Goal: Navigation & Orientation: Understand site structure

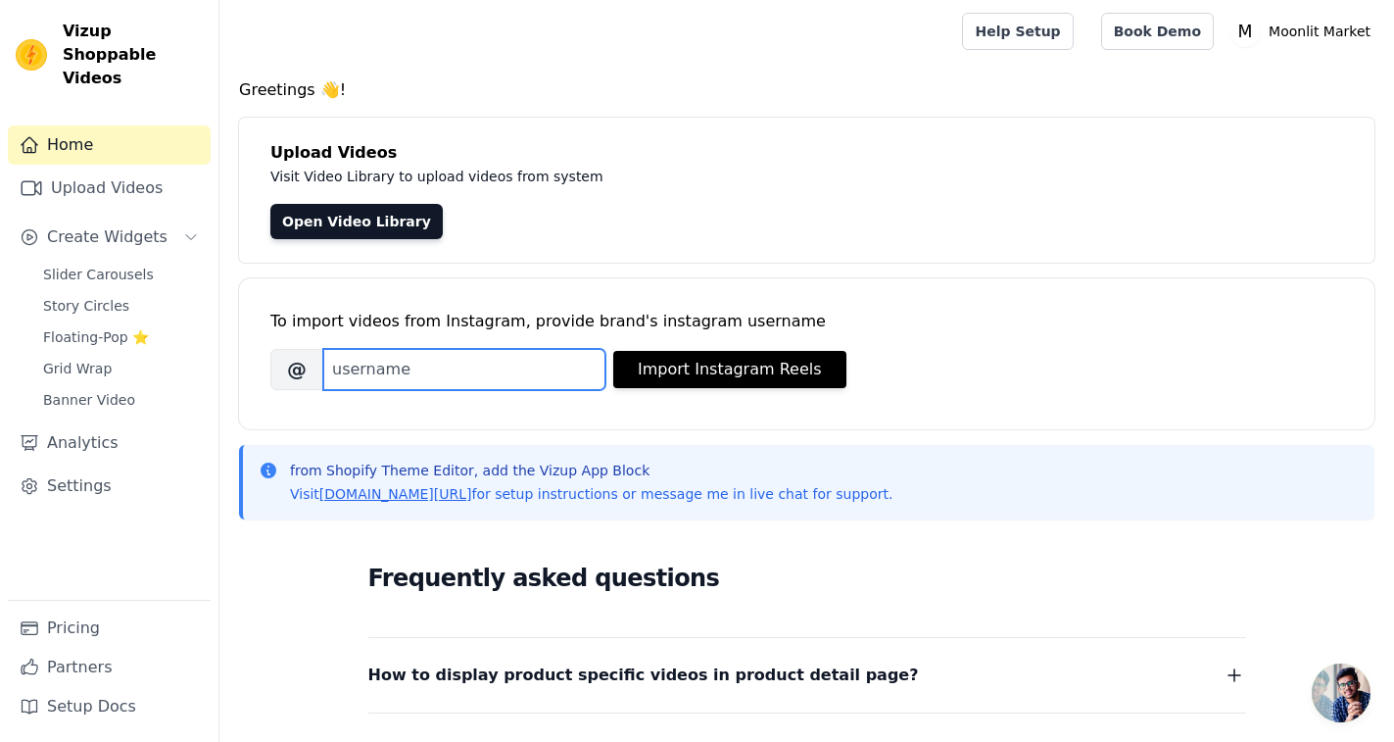
click at [417, 384] on input "Brand's Instagram Username" at bounding box center [464, 369] width 282 height 41
type input "M"
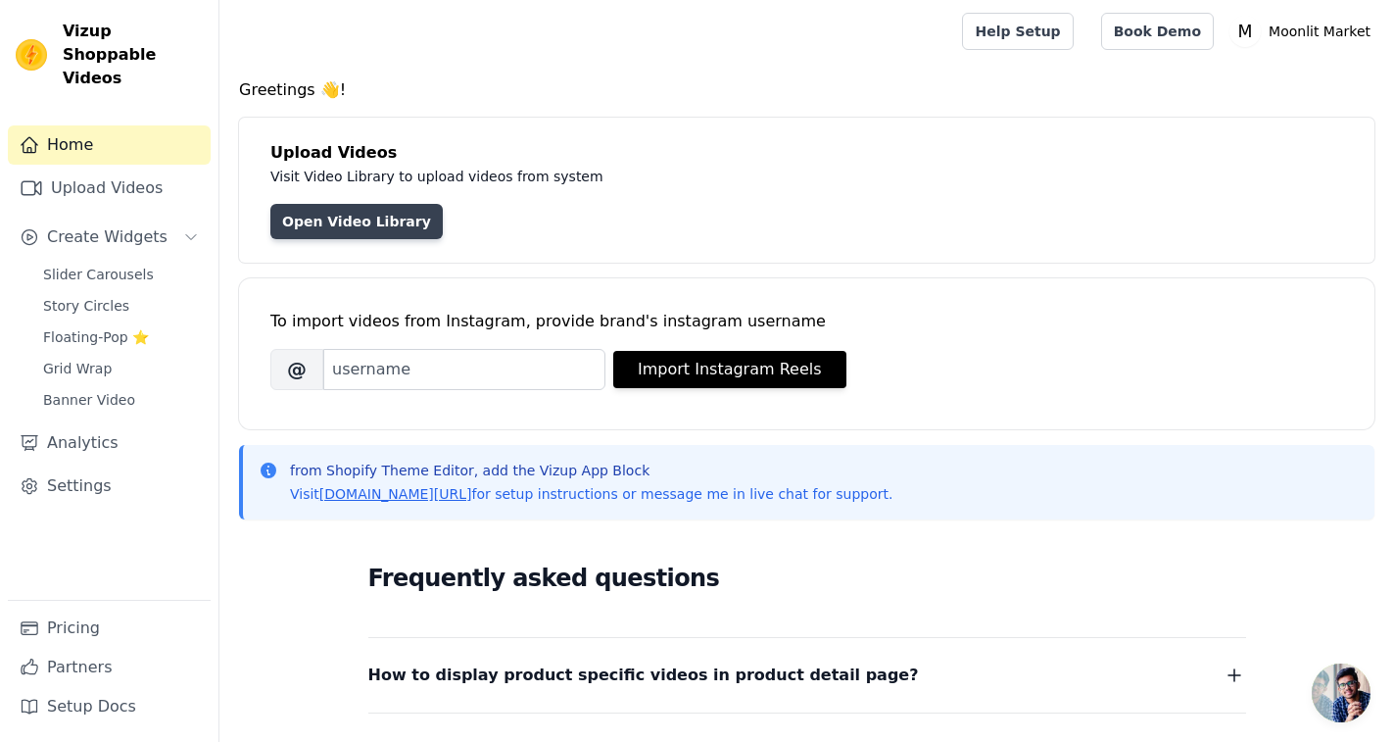
click at [343, 223] on link "Open Video Library" at bounding box center [356, 221] width 172 height 35
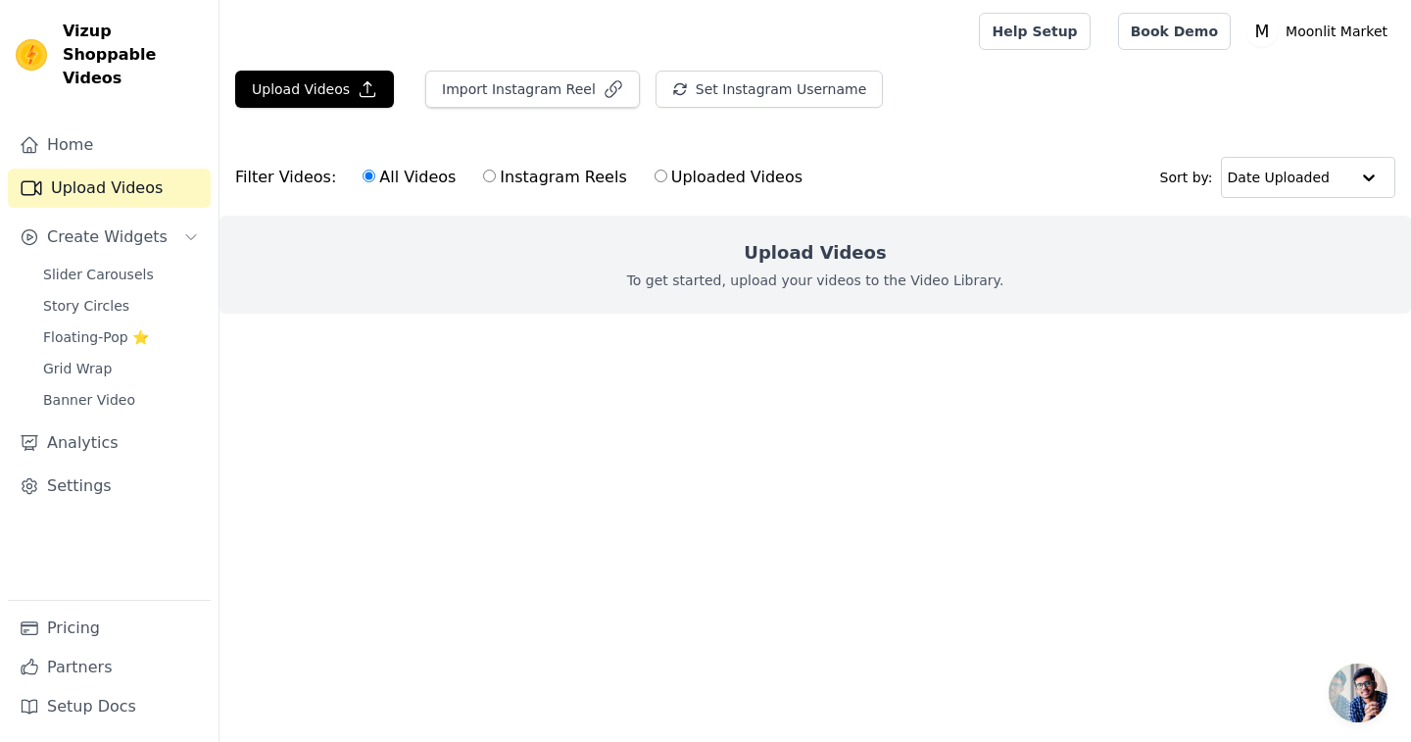
click at [389, 175] on label "All Videos" at bounding box center [408, 177] width 95 height 25
click at [375, 175] on input "All Videos" at bounding box center [368, 175] width 13 height 13
click at [59, 125] on link "Home" at bounding box center [109, 144] width 203 height 39
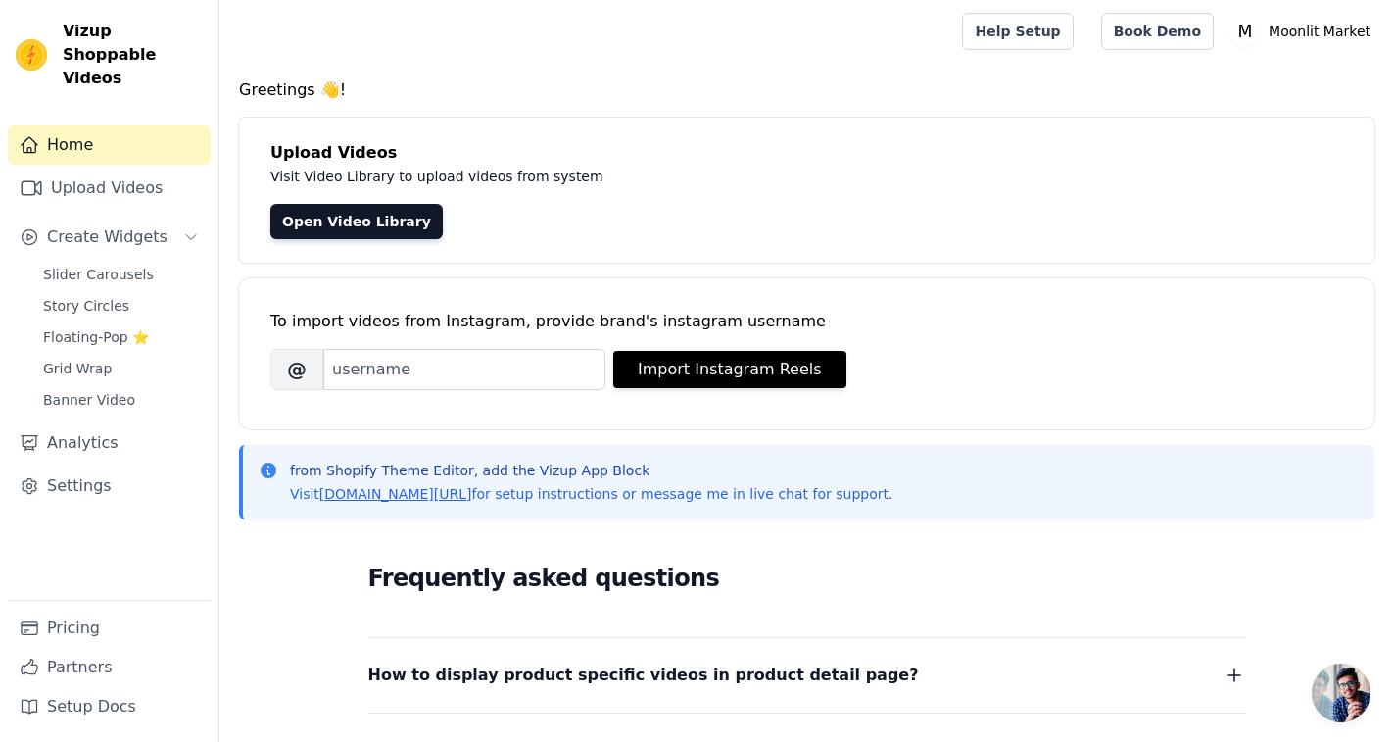
click at [371, 103] on div "Greetings 👋! Upload Videos Visit Video Library to upload videos from system Ope…" at bounding box center [806, 588] width 1175 height 1021
drag, startPoint x: 326, startPoint y: 84, endPoint x: 309, endPoint y: 87, distance: 17.9
click at [322, 86] on h4 "Greetings 👋!" at bounding box center [806, 90] width 1135 height 24
click at [299, 88] on h4 "Greetings 👋!" at bounding box center [806, 90] width 1135 height 24
click at [83, 264] on span "Slider Carousels" at bounding box center [98, 274] width 111 height 20
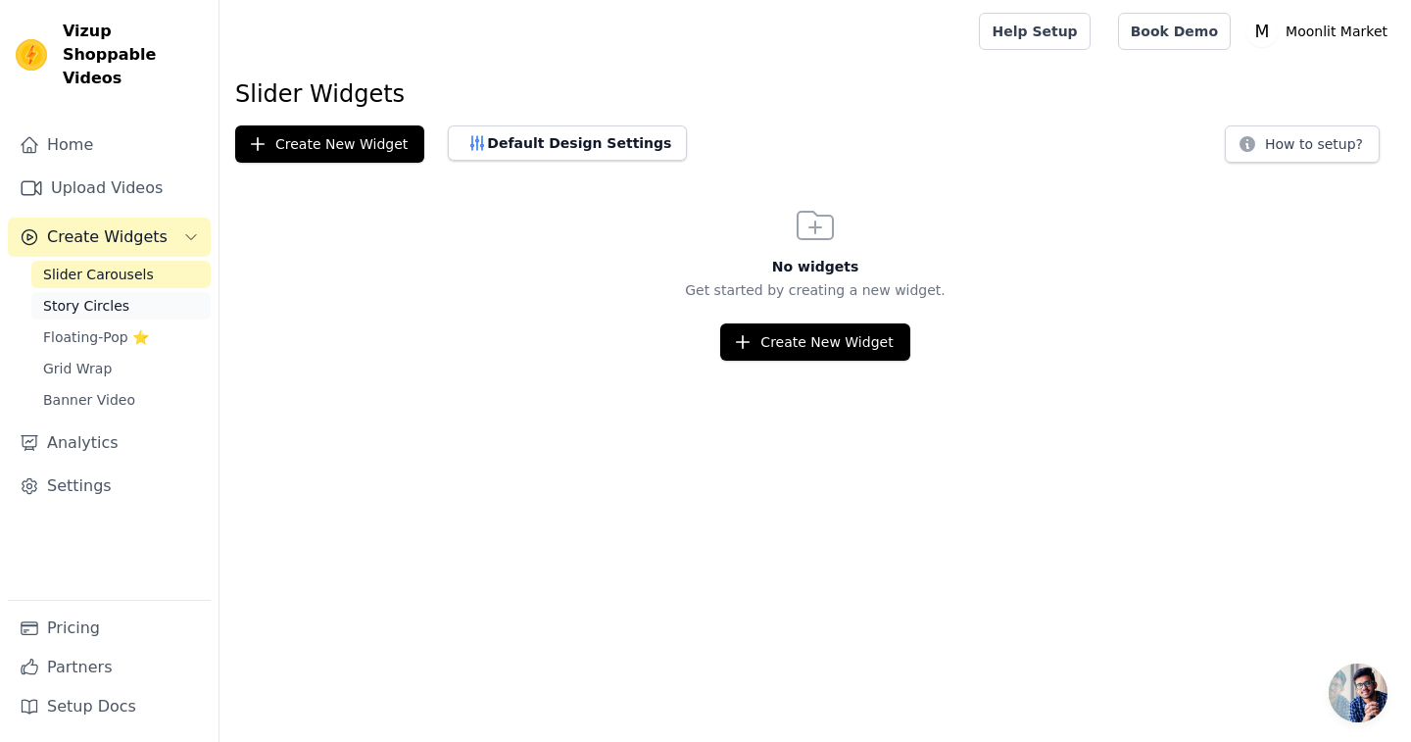
click at [84, 296] on span "Story Circles" at bounding box center [86, 306] width 86 height 20
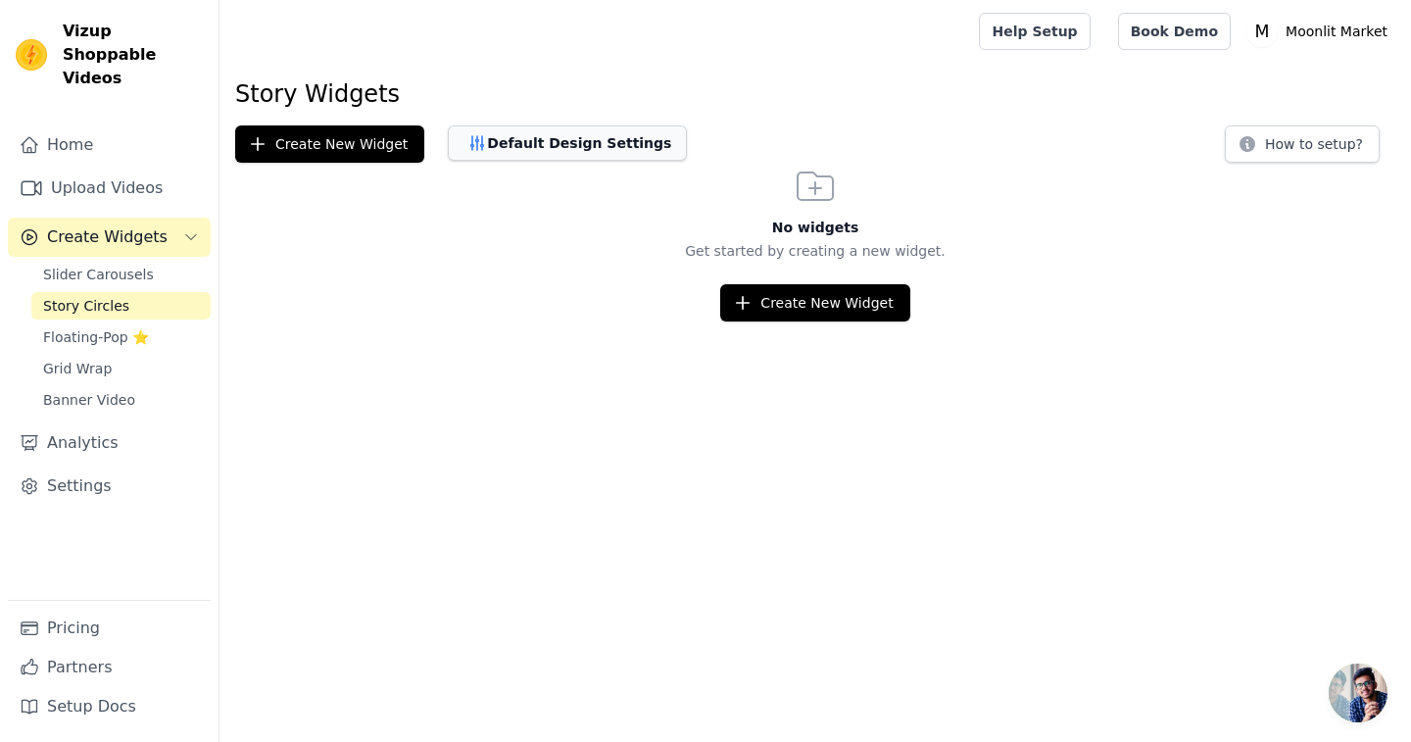
click at [518, 147] on button "Default Design Settings" at bounding box center [567, 142] width 239 height 35
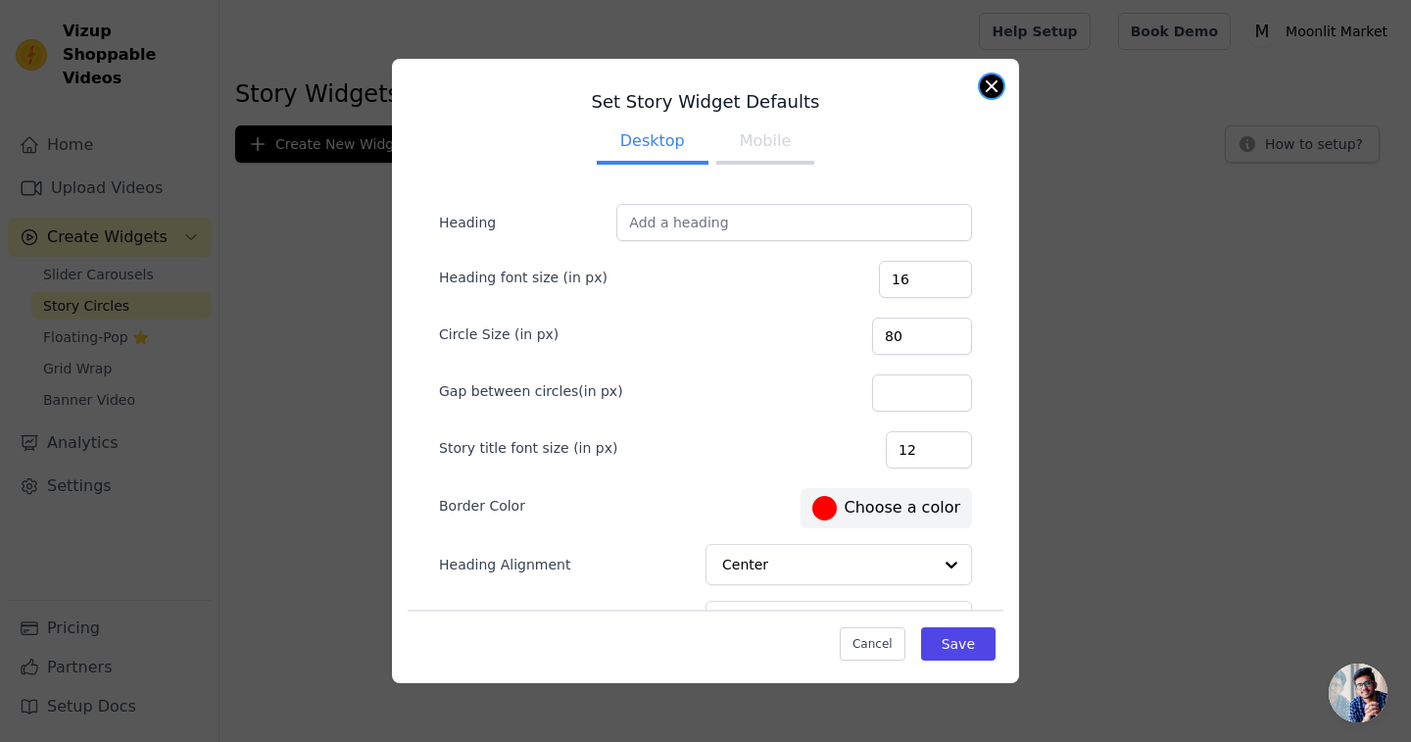
click at [988, 90] on button "Close modal" at bounding box center [992, 86] width 24 height 24
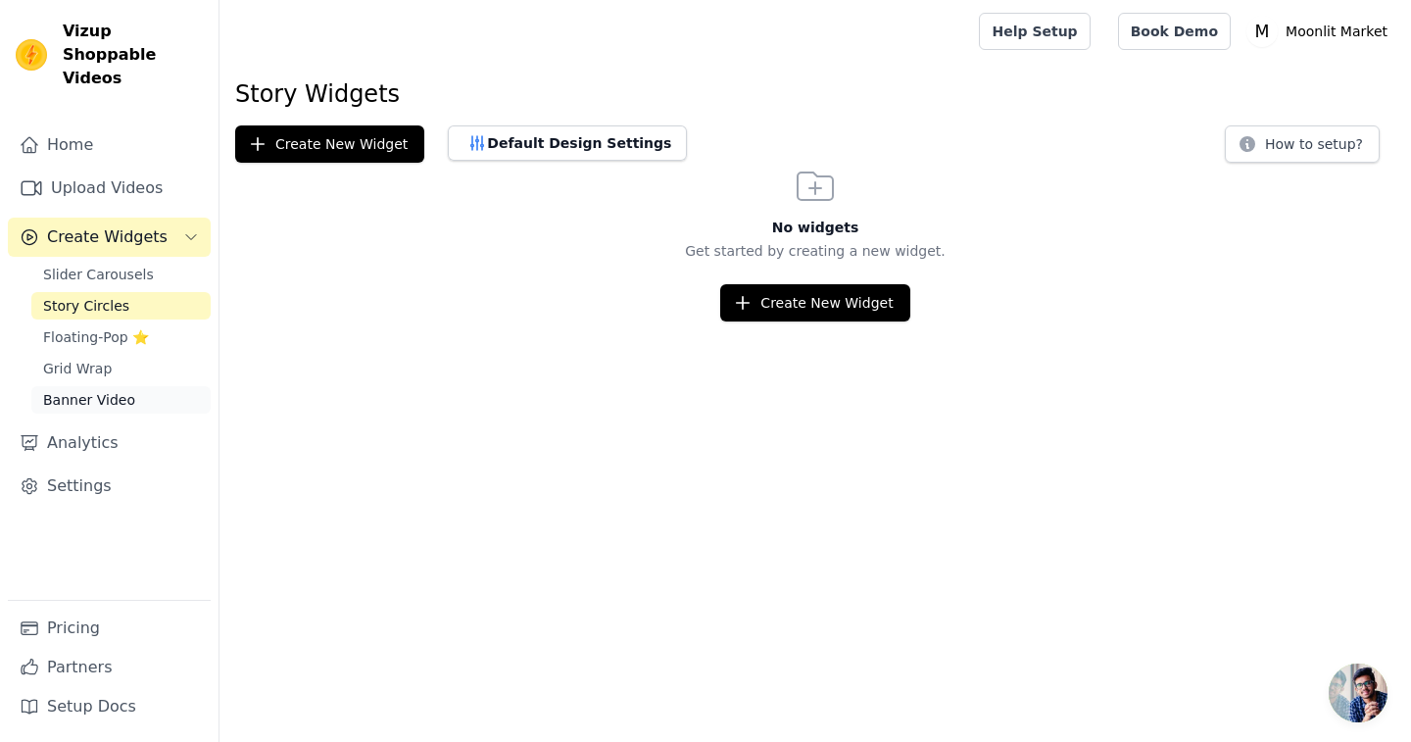
click at [86, 390] on span "Banner Video" at bounding box center [89, 400] width 92 height 20
